Goal: Task Accomplishment & Management: Manage account settings

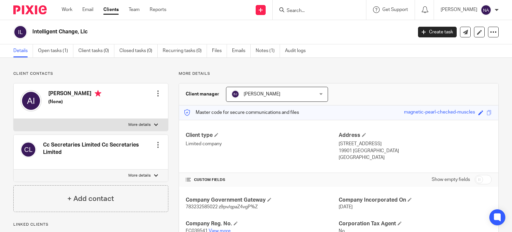
click at [255, 52] on ul "Details Open tasks (1) Client tasks (0) Closed tasks (0) Recurring tasks (0) Fi…" at bounding box center [164, 50] width 302 height 13
click at [257, 52] on link "Notes (1)" at bounding box center [268, 50] width 24 height 13
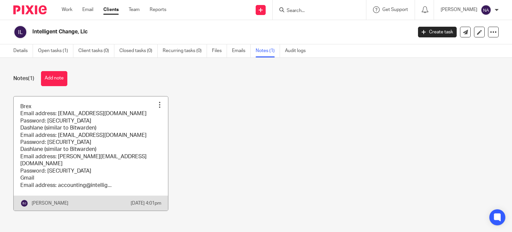
click at [114, 116] on link at bounding box center [91, 153] width 154 height 114
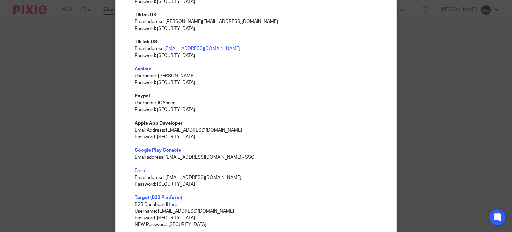
scroll to position [167, 0]
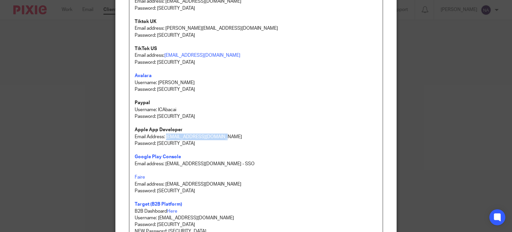
drag, startPoint x: 164, startPoint y: 134, endPoint x: 217, endPoint y: 136, distance: 52.7
click at [217, 136] on p "Email Address: Accounting@abacai.co.uk" at bounding box center [256, 136] width 243 height 7
copy p "Accounting@abacai.co.uk"
drag, startPoint x: 155, startPoint y: 143, endPoint x: 199, endPoint y: 144, distance: 44.0
click at [199, 144] on p "Password: 8dqGmTm!G8De!75x" at bounding box center [256, 143] width 243 height 7
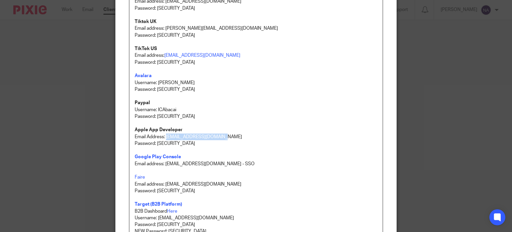
copy p "8dqGmTm!G8De!75x"
